Goal: Navigation & Orientation: Find specific page/section

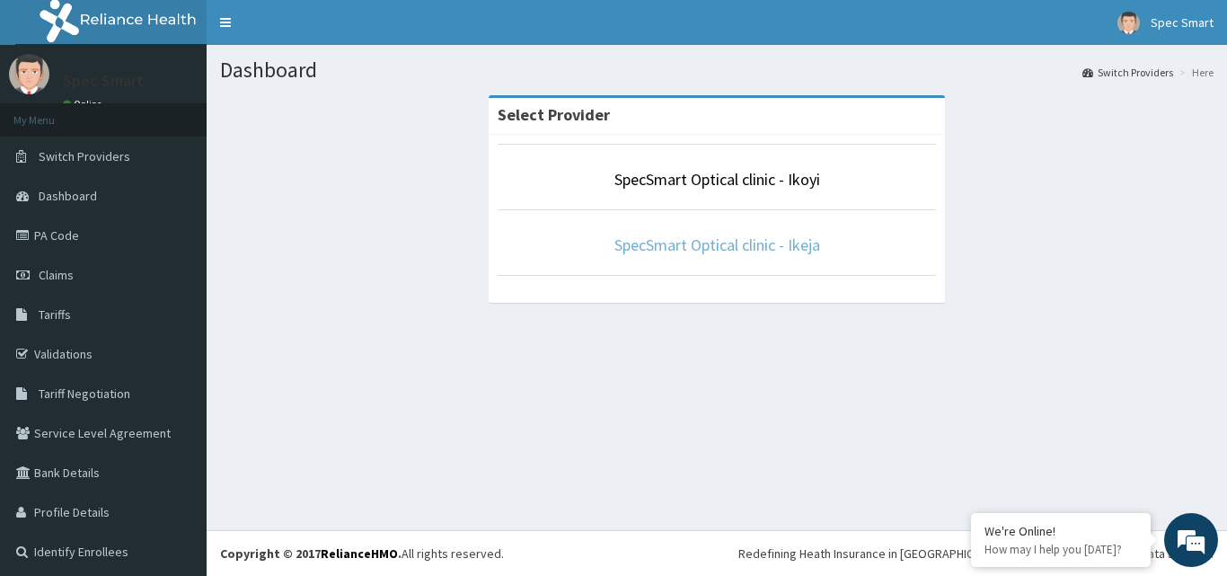
click at [746, 247] on link "SpecSmart Optical clinic - Ikeja" at bounding box center [717, 244] width 206 height 21
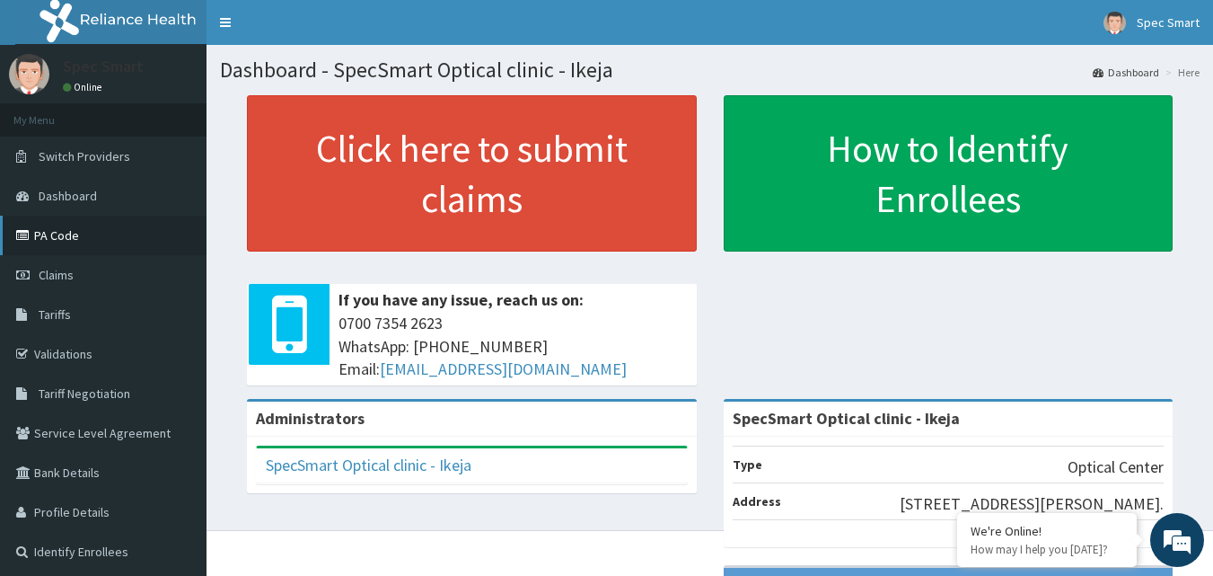
click at [83, 243] on link "PA Code" at bounding box center [103, 236] width 207 height 40
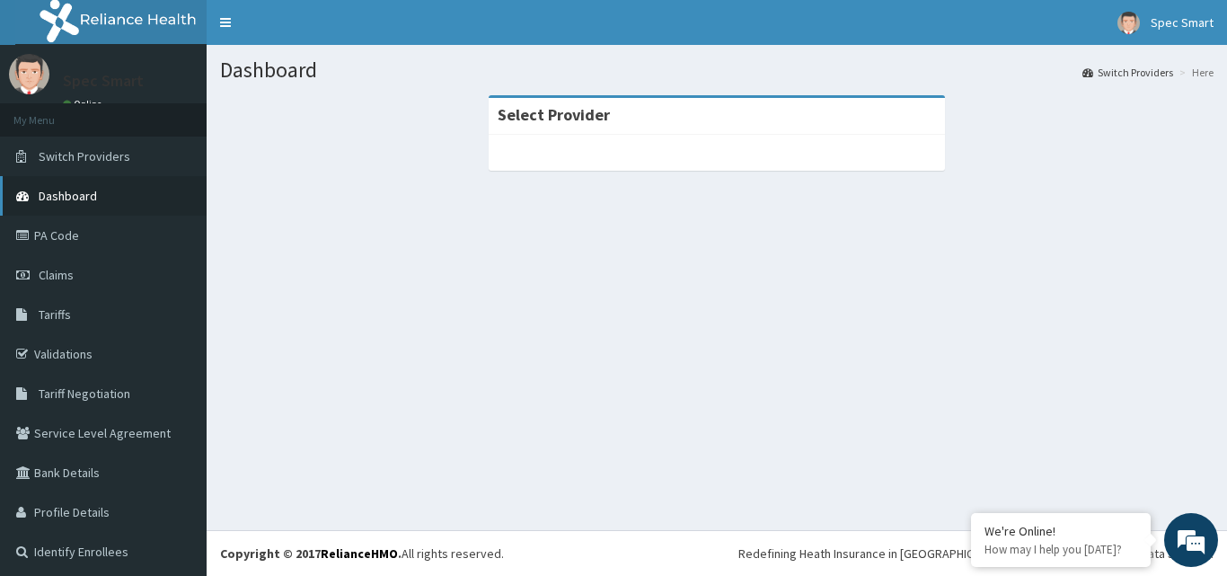
click at [69, 190] on span "Dashboard" at bounding box center [68, 196] width 58 height 16
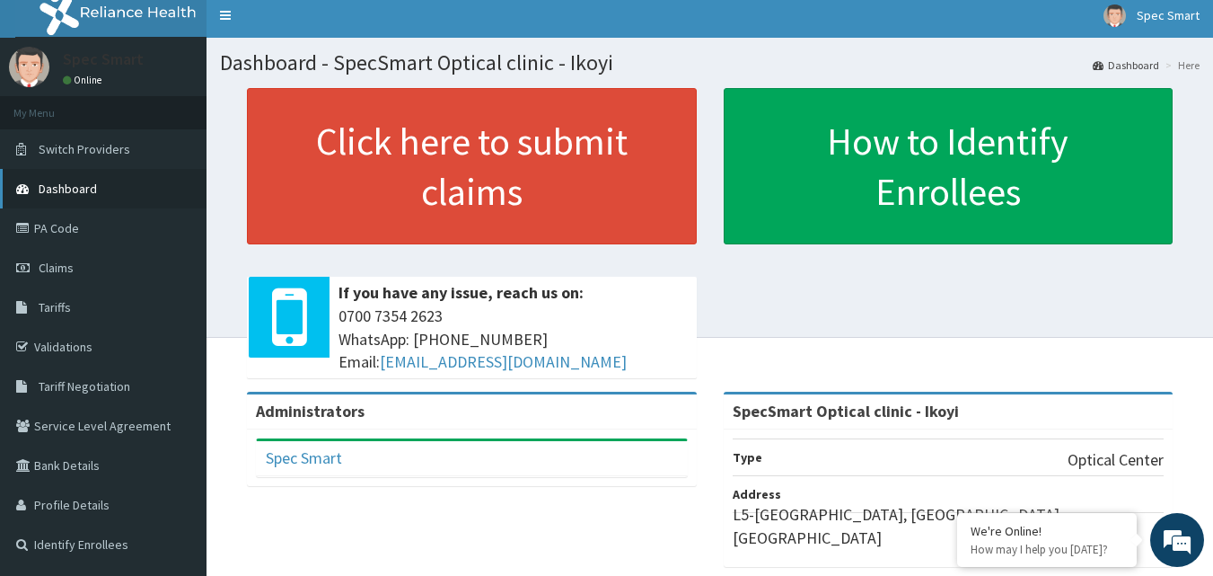
click at [75, 186] on span "Dashboard" at bounding box center [68, 189] width 58 height 16
